Goal: Task Accomplishment & Management: Manage account settings

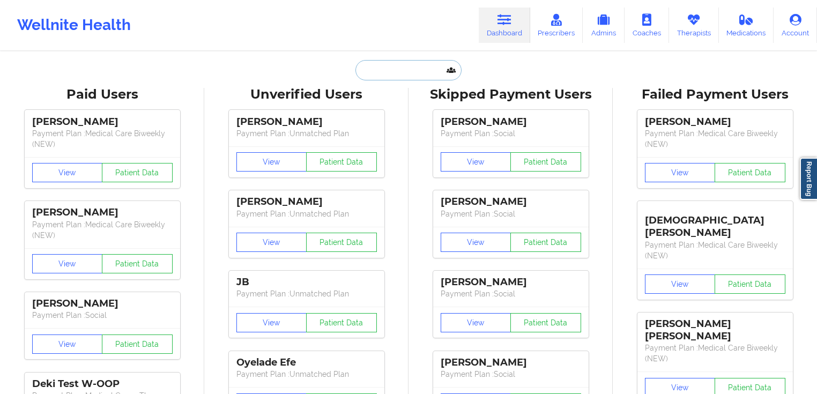
click at [413, 71] on input "text" at bounding box center [408, 70] width 106 height 20
click at [703, 30] on link "Therapists" at bounding box center [694, 25] width 50 height 35
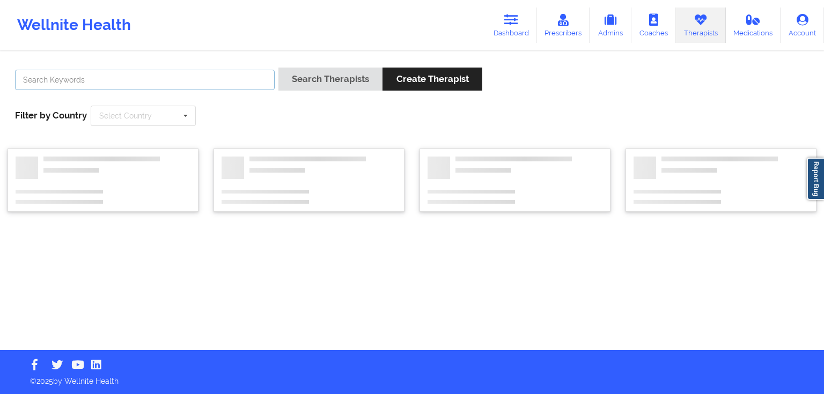
click at [232, 73] on input "text" at bounding box center [145, 80] width 260 height 20
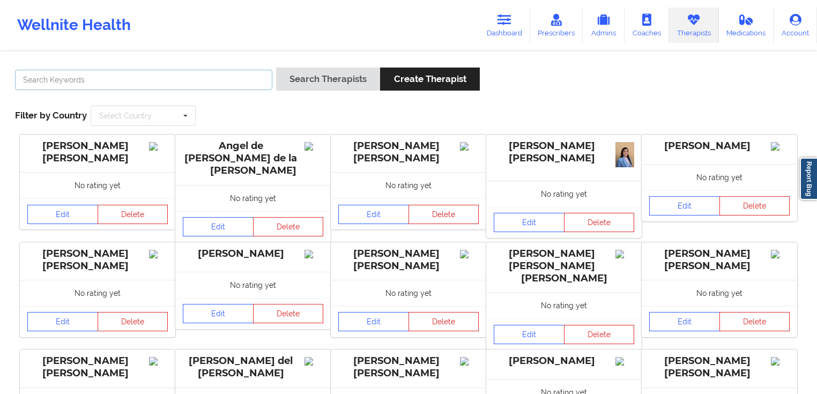
click at [203, 71] on input "text" at bounding box center [143, 80] width 257 height 20
click at [276, 68] on button "Search Therapists" at bounding box center [328, 79] width 104 height 23
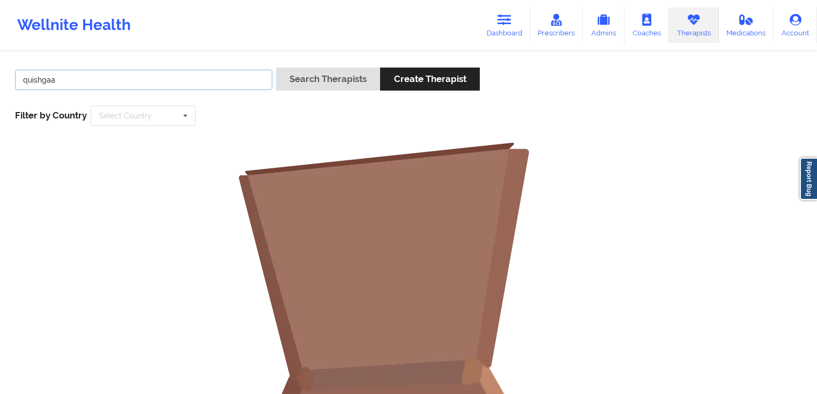
click at [65, 81] on input "quishgaa" at bounding box center [143, 80] width 257 height 20
type input "quisha"
click at [276, 68] on button "Search Therapists" at bounding box center [328, 79] width 104 height 23
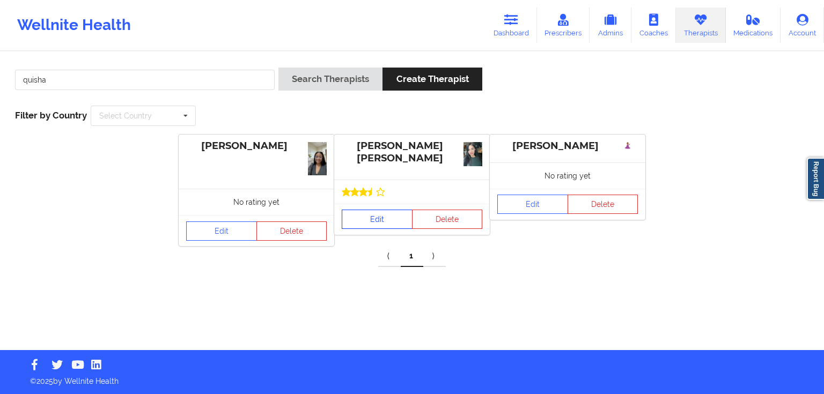
click at [398, 210] on link "Edit" at bounding box center [377, 219] width 71 height 19
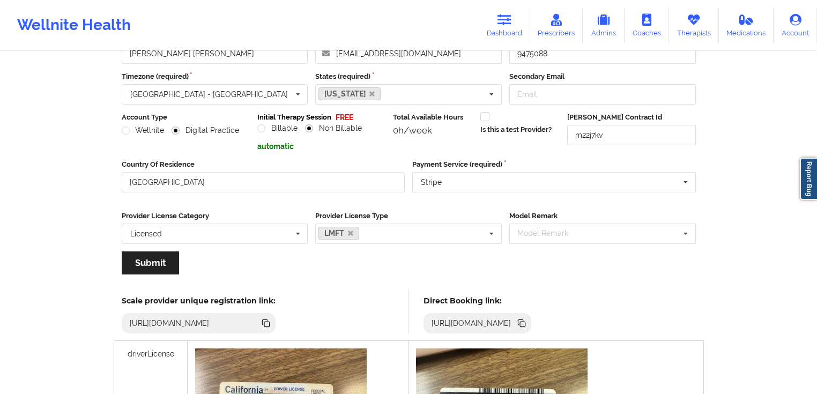
scroll to position [86, 0]
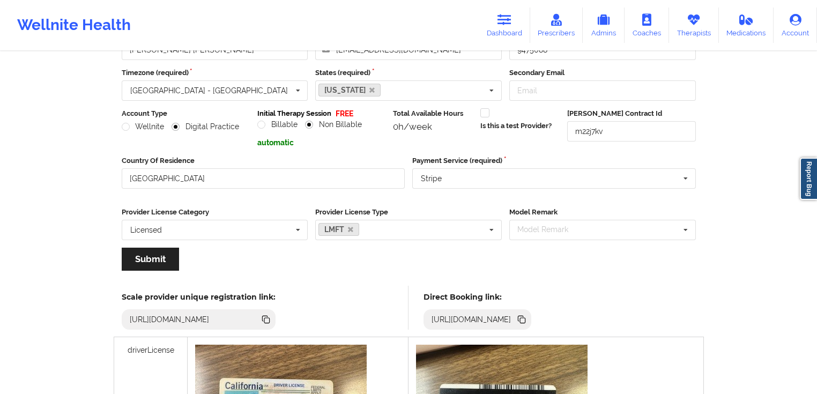
click at [523, 320] on icon at bounding box center [520, 318] width 5 height 5
click at [708, 31] on link "Therapists" at bounding box center [694, 25] width 50 height 35
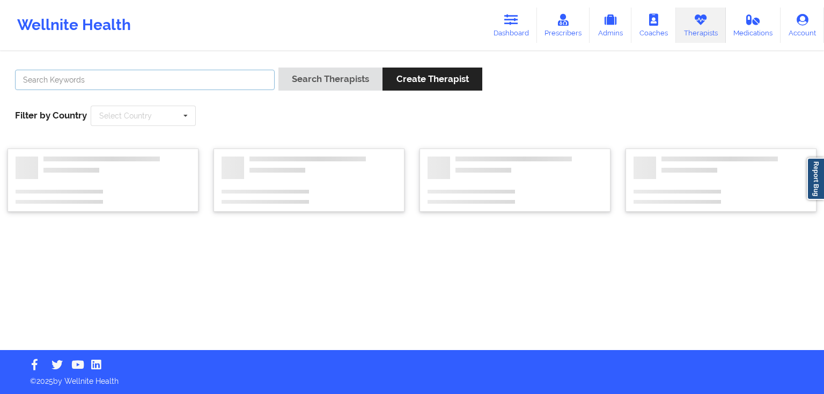
click at [209, 86] on input "text" at bounding box center [145, 80] width 260 height 20
click at [278, 68] on button "Search Therapists" at bounding box center [330, 79] width 104 height 23
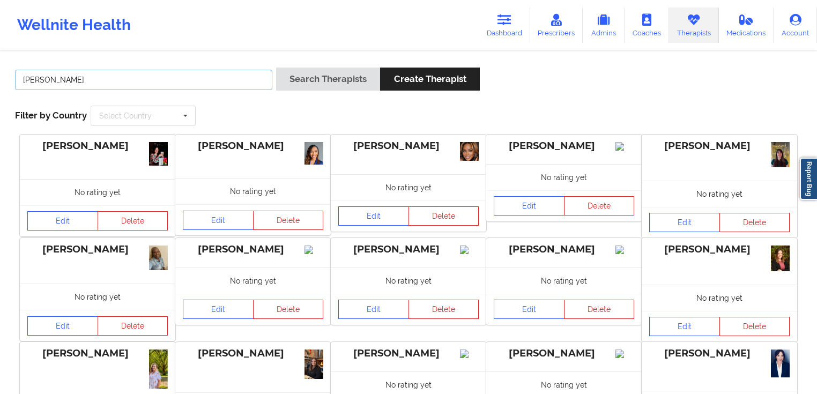
click at [129, 70] on input "[PERSON_NAME]" at bounding box center [143, 80] width 257 height 20
click at [350, 80] on button "Search Therapists" at bounding box center [328, 79] width 104 height 23
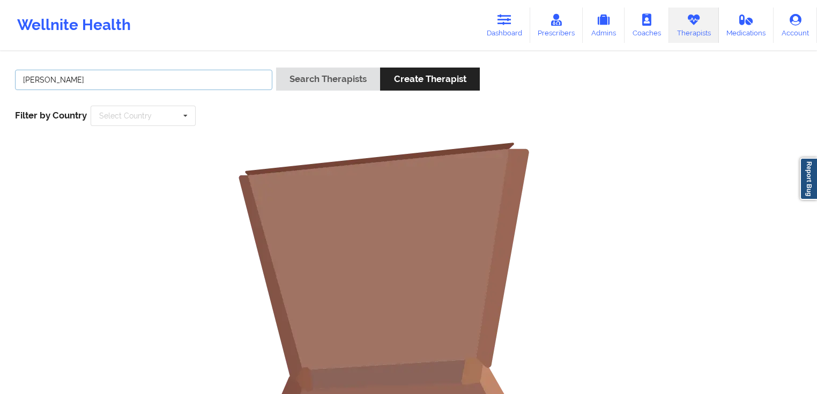
drag, startPoint x: 145, startPoint y: 83, endPoint x: 57, endPoint y: 76, distance: 88.7
click at [57, 76] on input "[PERSON_NAME]" at bounding box center [143, 80] width 257 height 20
click at [276, 68] on button "Search Therapists" at bounding box center [328, 79] width 104 height 23
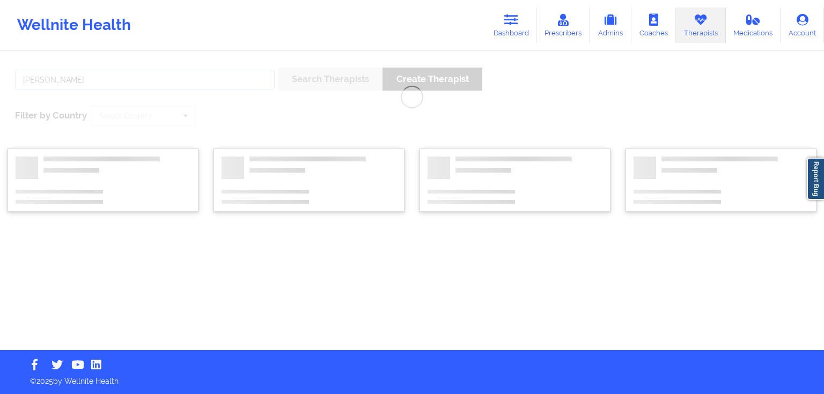
type input "[PERSON_NAME]"
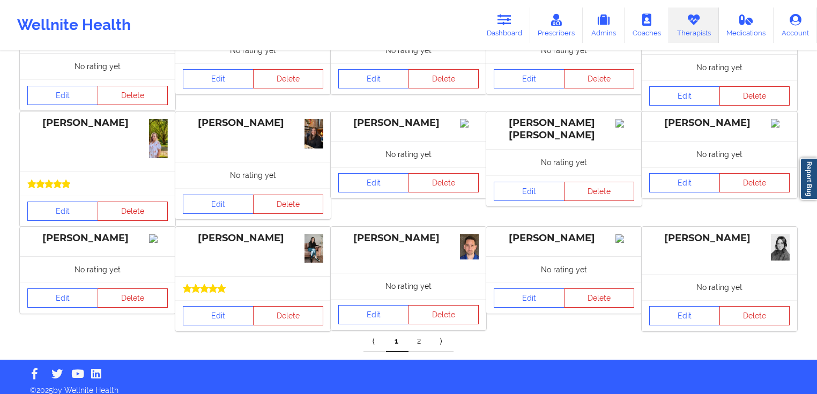
scroll to position [239, 0]
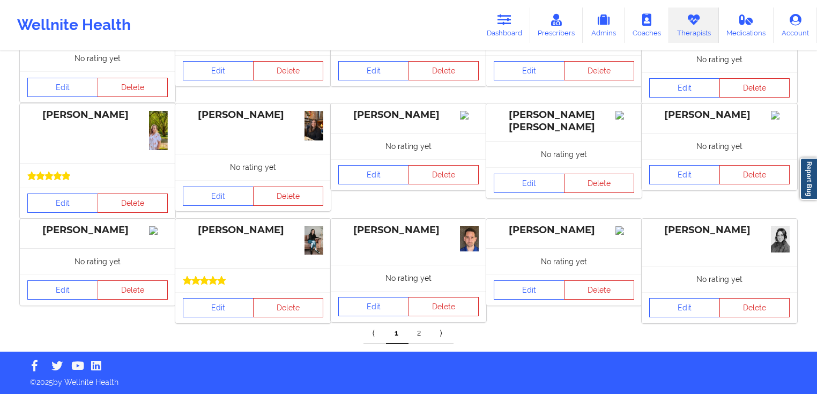
click at [413, 336] on link "2" at bounding box center [420, 333] width 23 height 21
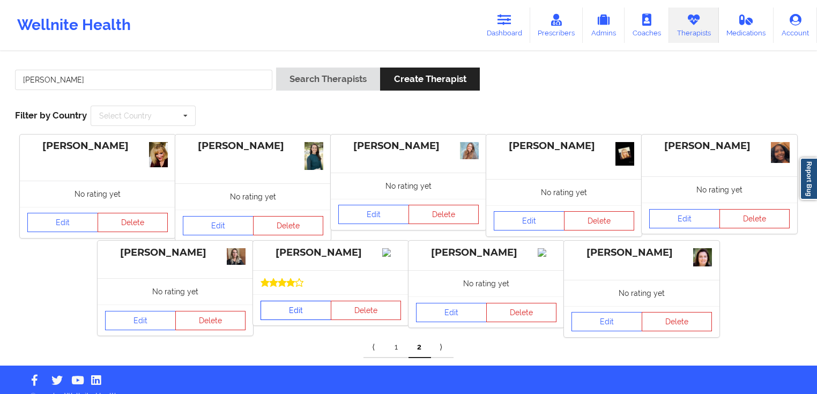
click at [301, 317] on link "Edit" at bounding box center [296, 310] width 71 height 19
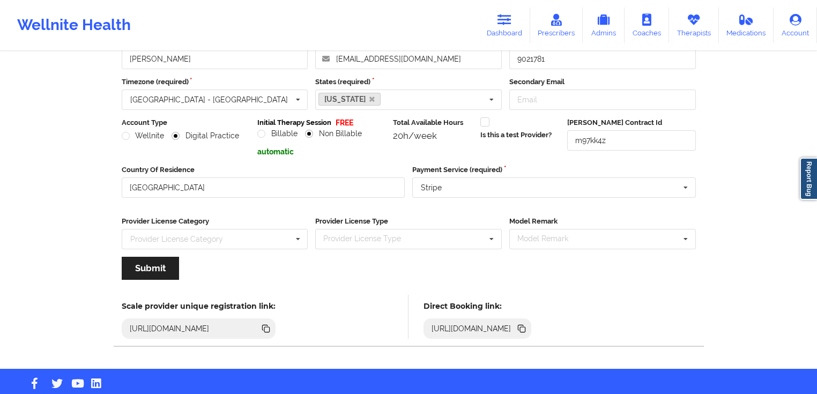
scroll to position [94, 0]
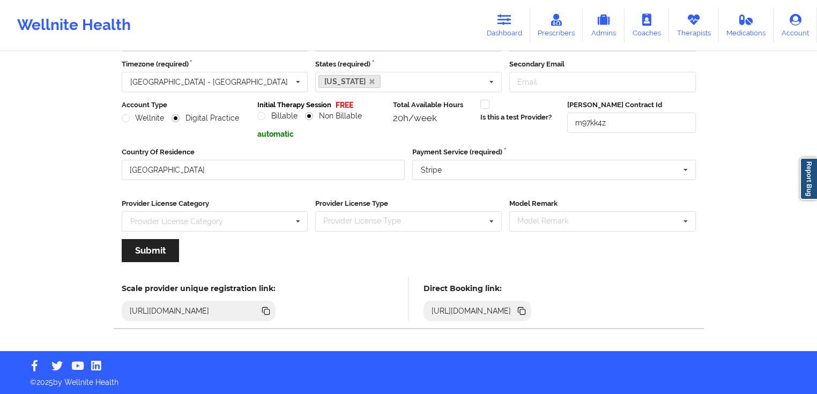
click at [528, 311] on icon at bounding box center [522, 311] width 12 height 12
click at [688, 18] on icon at bounding box center [694, 20] width 14 height 12
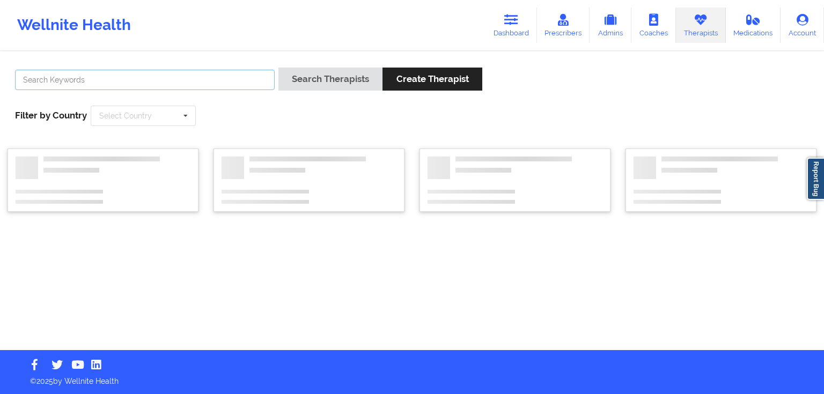
click at [234, 76] on input "text" at bounding box center [145, 80] width 260 height 20
type input "v"
type input "[PERSON_NAME]"
click at [278, 68] on button "Search Therapists" at bounding box center [330, 79] width 104 height 23
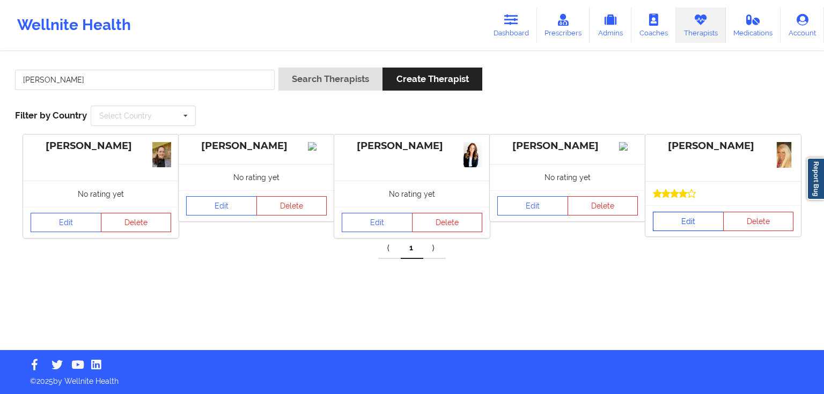
click at [677, 214] on link "Edit" at bounding box center [688, 221] width 71 height 19
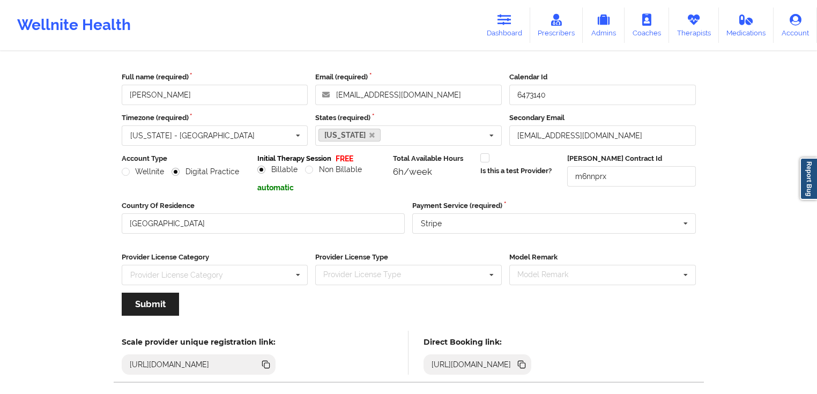
scroll to position [43, 0]
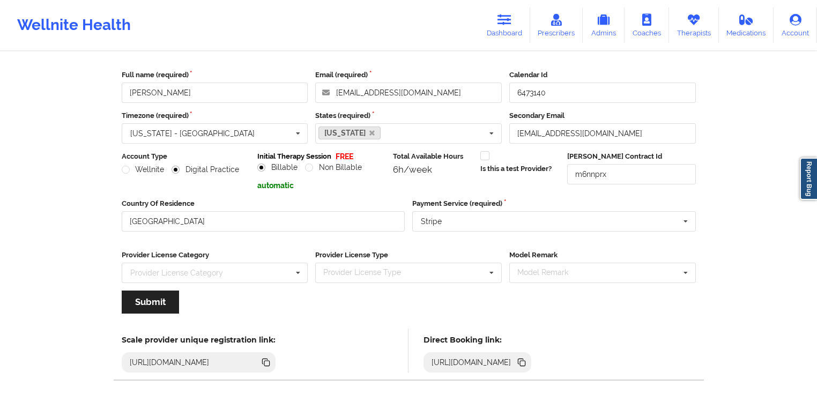
click at [523, 360] on icon at bounding box center [520, 361] width 5 height 5
click at [513, 32] on link "Dashboard" at bounding box center [504, 25] width 51 height 35
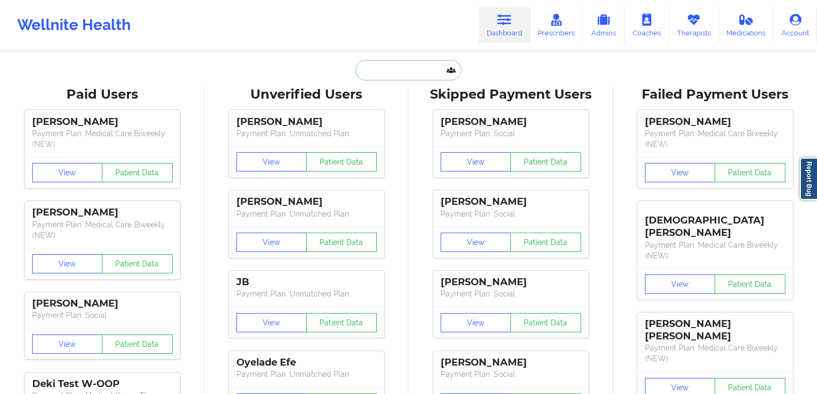
click at [409, 72] on input "text" at bounding box center [408, 70] width 106 height 20
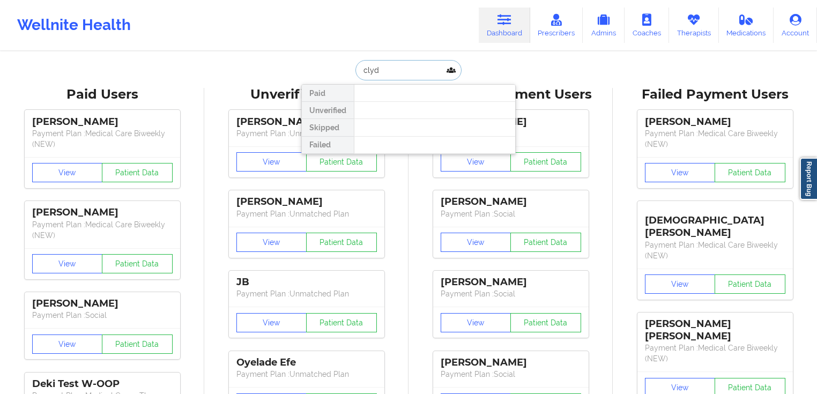
type input "[PERSON_NAME]"
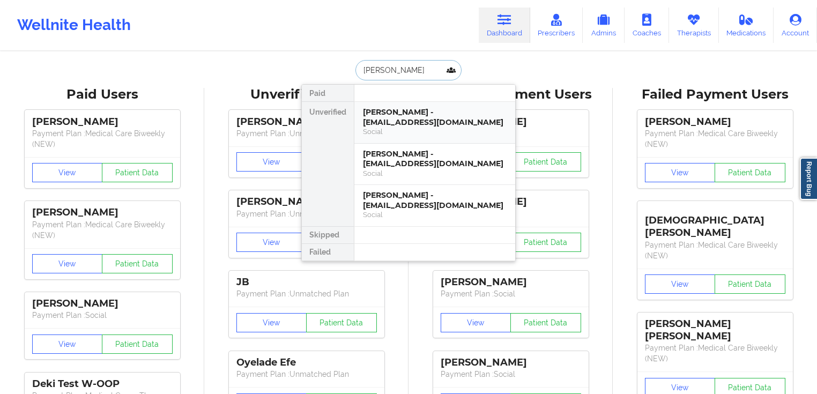
click at [420, 127] on div "Social" at bounding box center [435, 131] width 144 height 9
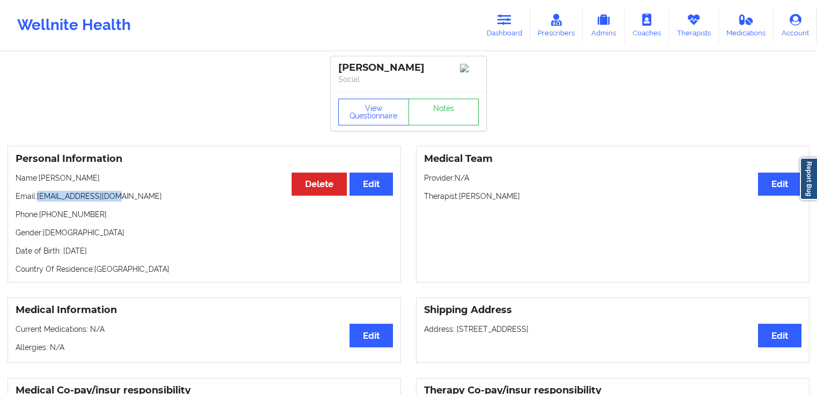
drag, startPoint x: 91, startPoint y: 195, endPoint x: 37, endPoint y: 195, distance: 54.2
click at [37, 195] on p "Email: [EMAIL_ADDRESS][DOMAIN_NAME]" at bounding box center [204, 196] width 377 height 11
copy p "[EMAIL_ADDRESS][DOMAIN_NAME]"
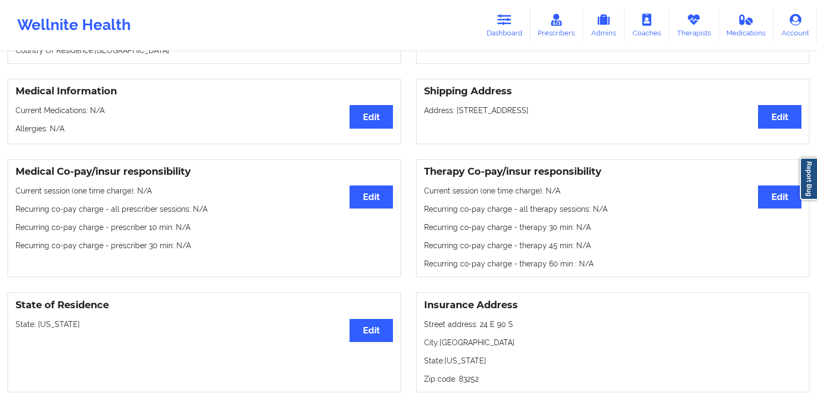
scroll to position [86, 0]
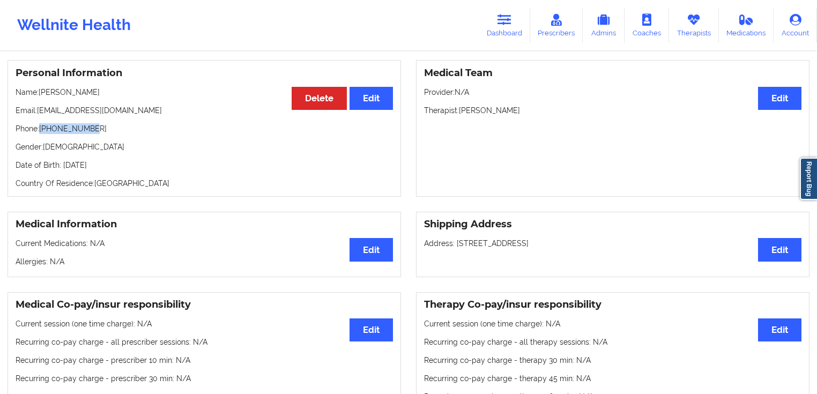
drag, startPoint x: 97, startPoint y: 133, endPoint x: 41, endPoint y: 128, distance: 56.0
click at [41, 128] on p "Phone: [PHONE_NUMBER]" at bounding box center [204, 128] width 377 height 11
copy p "[PHONE_NUMBER]"
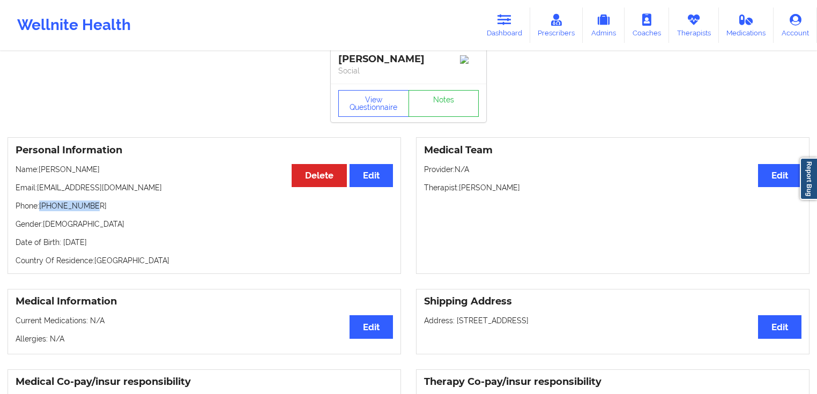
scroll to position [0, 0]
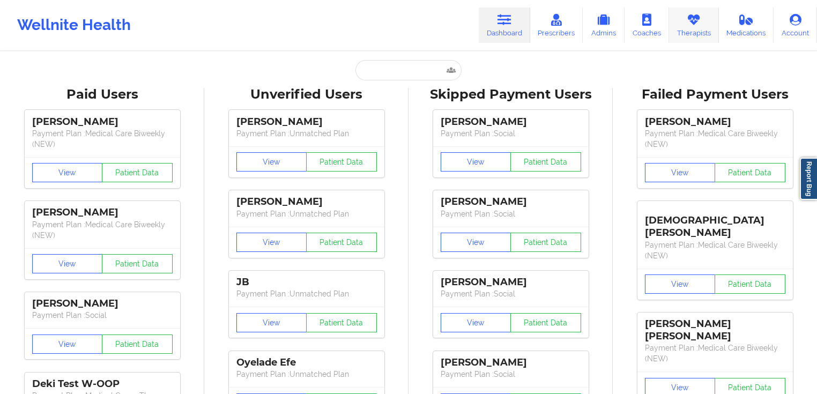
click at [695, 24] on icon at bounding box center [694, 20] width 14 height 12
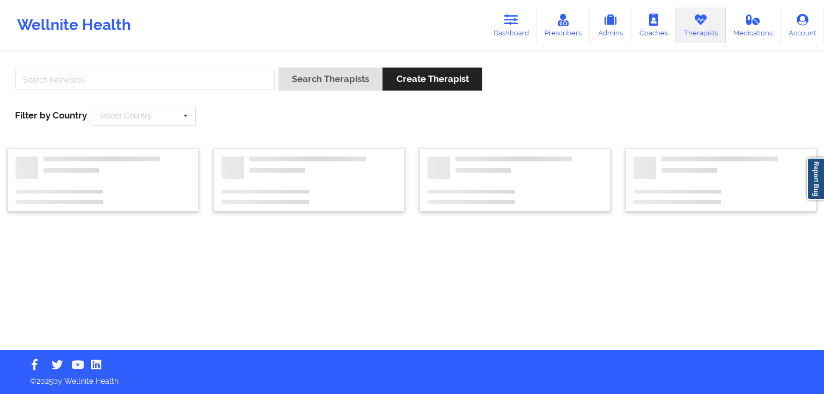
click at [186, 56] on div "Search Therapists Create Therapist Filter by Country Select Country Australia C…" at bounding box center [412, 202] width 824 height 298
click at [188, 85] on input "text" at bounding box center [145, 80] width 260 height 20
click at [278, 68] on button "Search Therapists" at bounding box center [330, 79] width 104 height 23
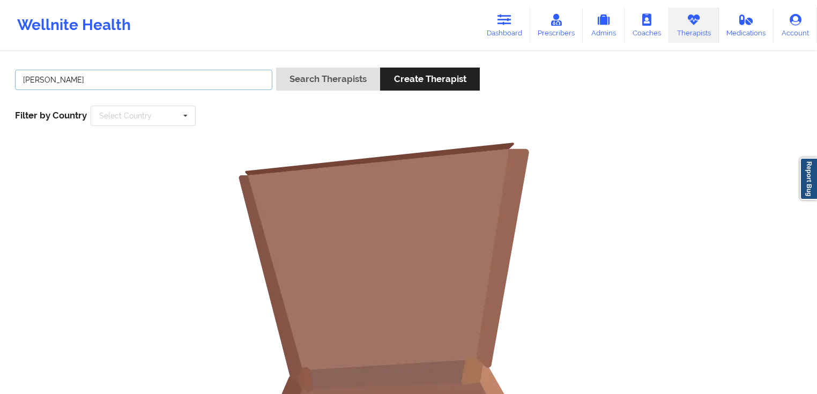
click at [165, 82] on input "chermora johnson" at bounding box center [143, 80] width 257 height 20
click at [189, 84] on input "chermora johnson" at bounding box center [143, 80] width 257 height 20
click at [190, 85] on input "chermora johnson" at bounding box center [143, 80] width 257 height 20
drag, startPoint x: 159, startPoint y: 78, endPoint x: 58, endPoint y: 78, distance: 100.8
click at [58, 78] on input "chermora johnson" at bounding box center [143, 80] width 257 height 20
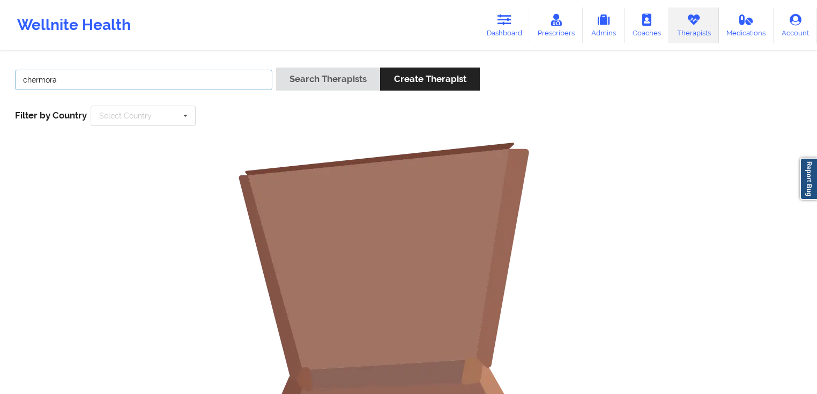
type input "chermora"
click at [276, 68] on button "Search Therapists" at bounding box center [328, 79] width 104 height 23
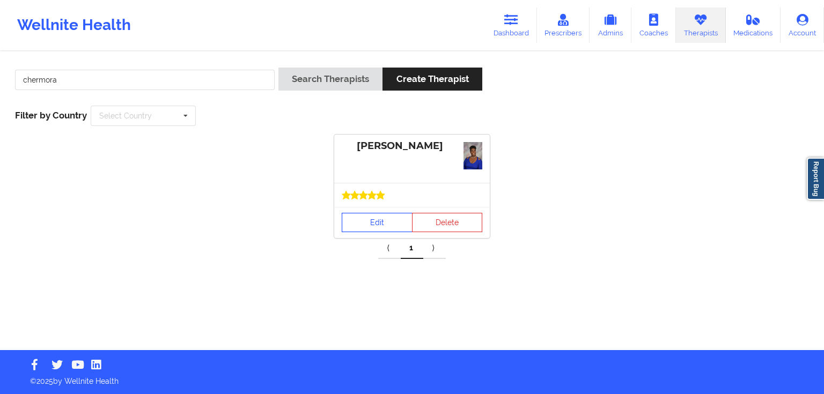
click at [387, 229] on link "Edit" at bounding box center [377, 222] width 71 height 19
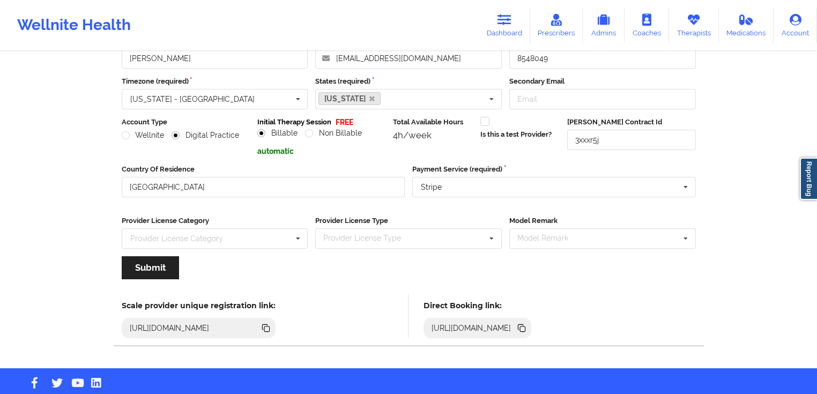
scroll to position [94, 0]
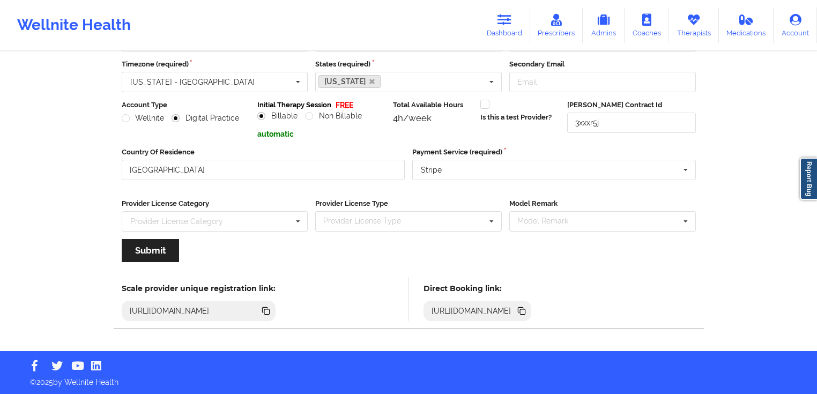
click at [528, 312] on icon at bounding box center [522, 311] width 12 height 12
